Goal: Find specific page/section: Find specific page/section

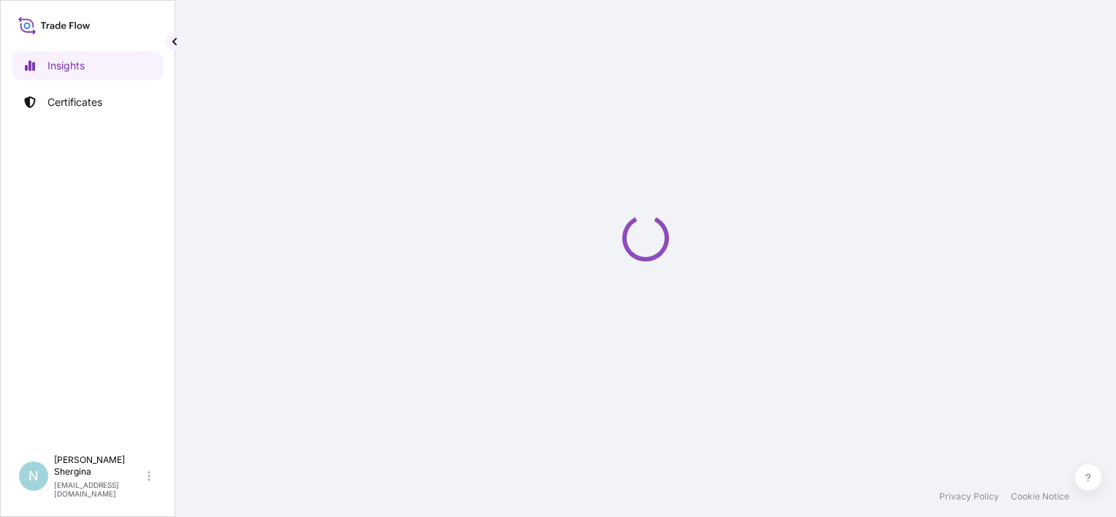
select select "2025"
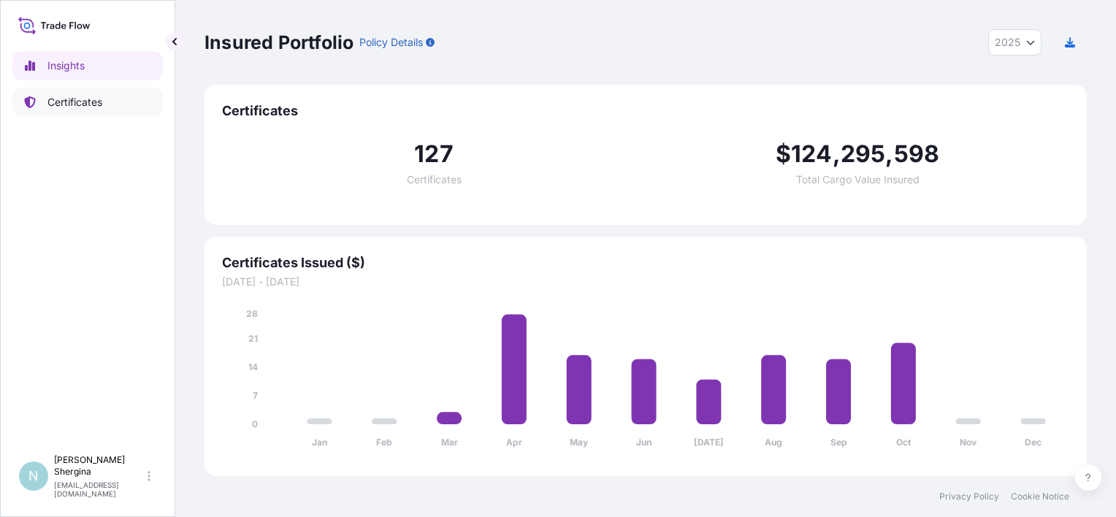
click at [137, 111] on link "Certificates" at bounding box center [87, 102] width 150 height 29
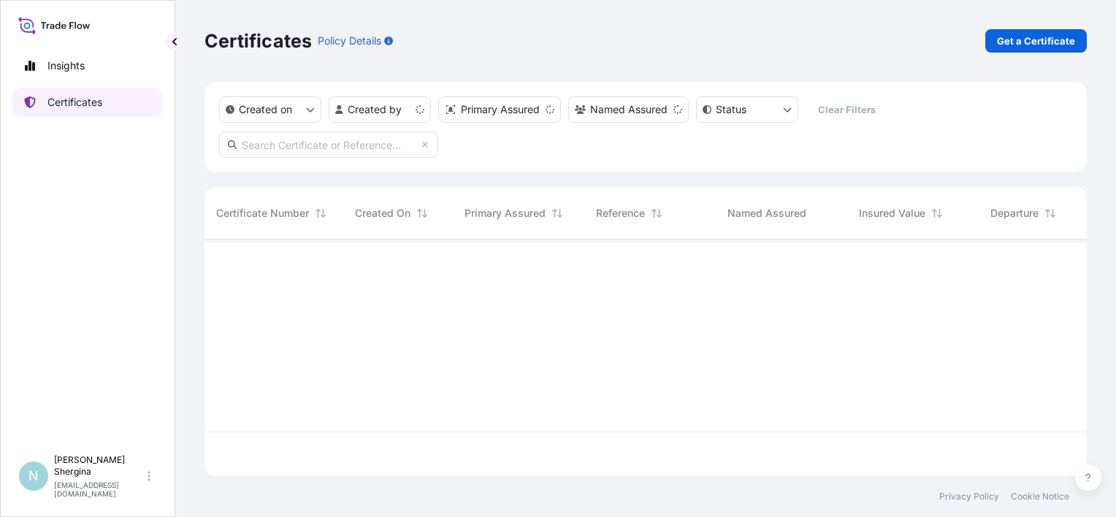
scroll to position [234, 871]
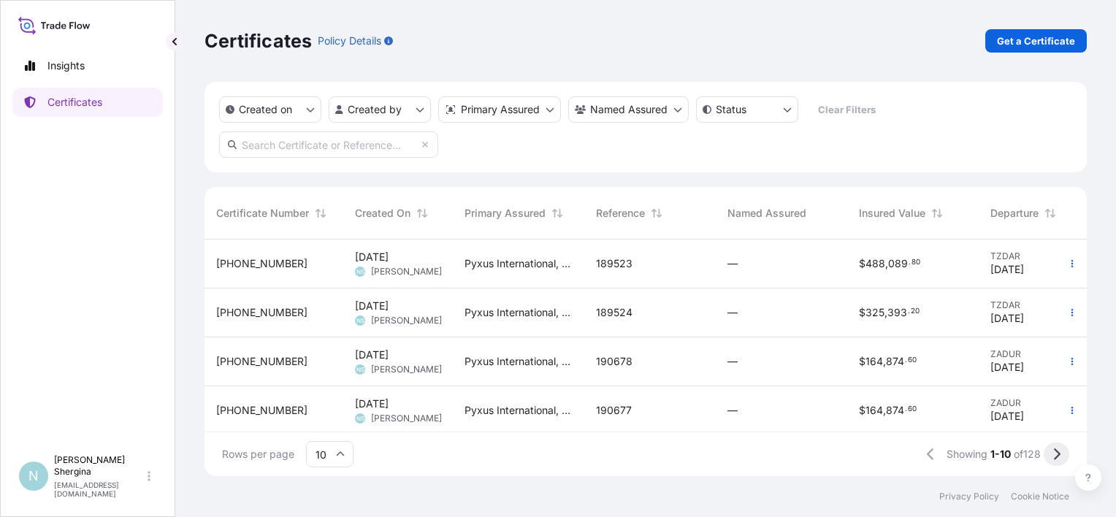
click at [1057, 456] on icon at bounding box center [1057, 454] width 8 height 13
click at [1064, 444] on button at bounding box center [1057, 454] width 26 height 23
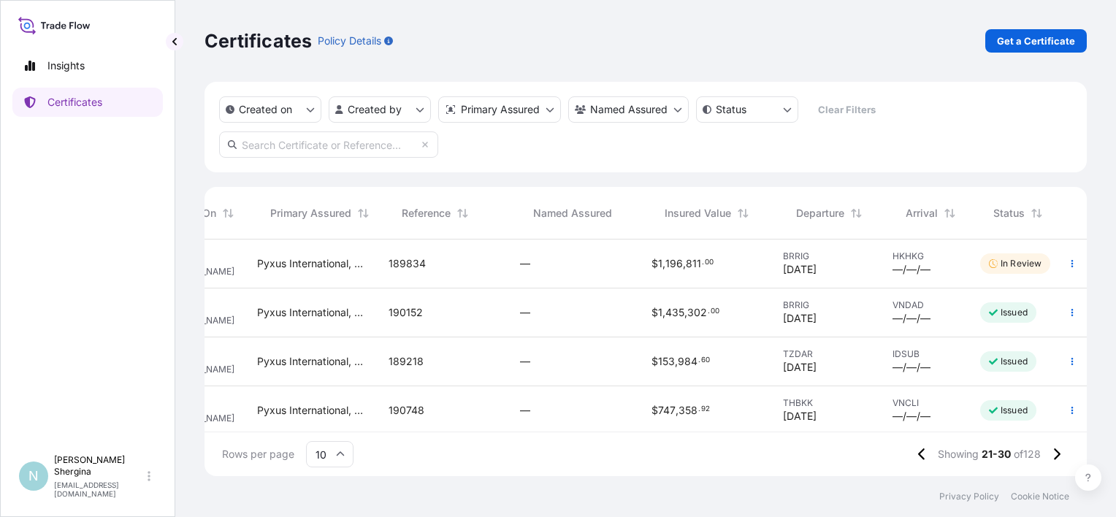
scroll to position [0, 232]
